Goal: Find specific page/section

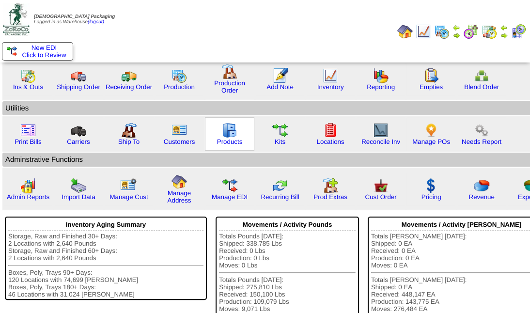
click at [229, 133] on img at bounding box center [229, 129] width 15 height 15
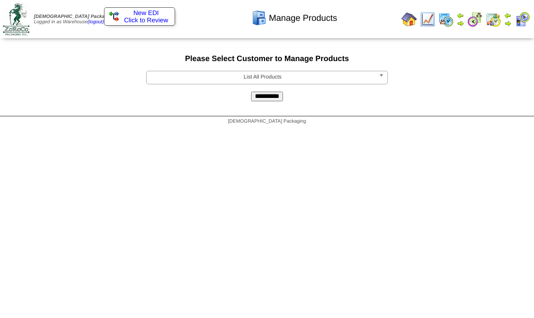
click at [263, 94] on input "**********" at bounding box center [267, 96] width 32 height 10
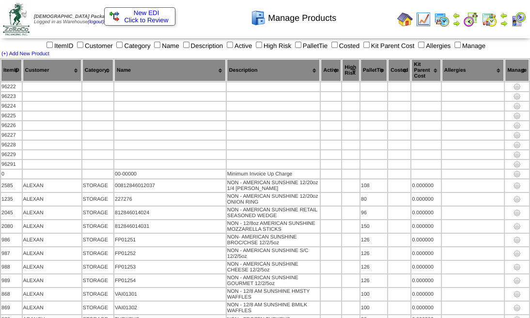
scroll to position [41302, 0]
